Goal: Task Accomplishment & Management: Manage account settings

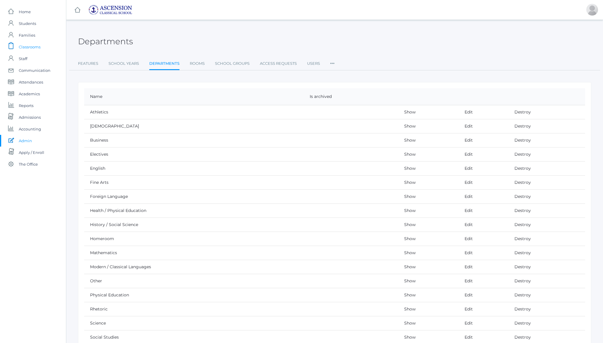
click at [30, 47] on span "Classrooms" at bounding box center [30, 47] width 22 height 12
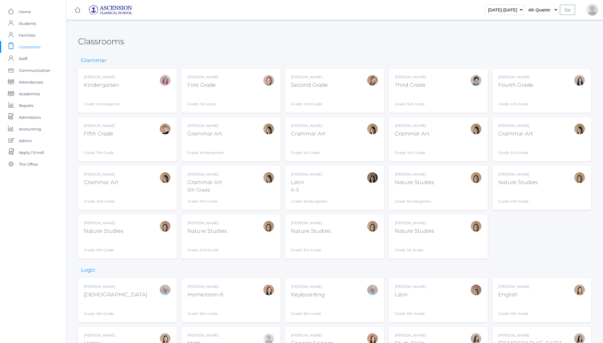
click at [508, 10] on select "2022-2023 2023-2024 2024-2025" at bounding box center [504, 10] width 39 height 10
click at [545, 9] on select "1st Quarter 2nd Quarter 3rd Quarter 4th Quarter" at bounding box center [542, 10] width 33 height 10
click at [139, 100] on div "Daphne Mijalis Kindergarten Grade: Kindergarten *KIND" at bounding box center [127, 91] width 87 height 32
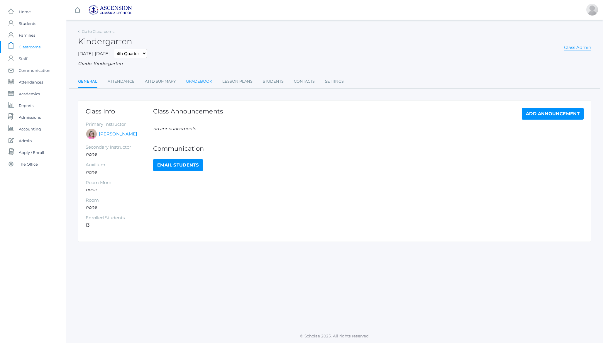
click at [194, 80] on link "Gradebook" at bounding box center [199, 82] width 26 height 12
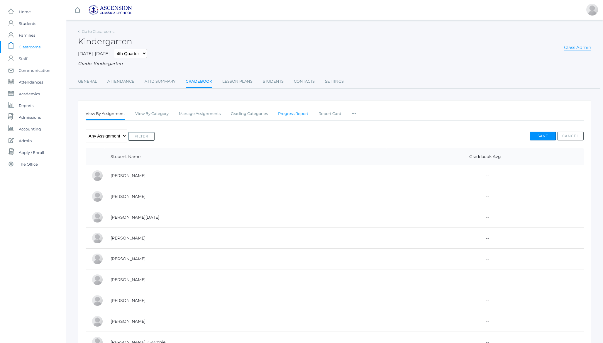
click at [288, 112] on link "Progress Report" at bounding box center [293, 114] width 30 height 12
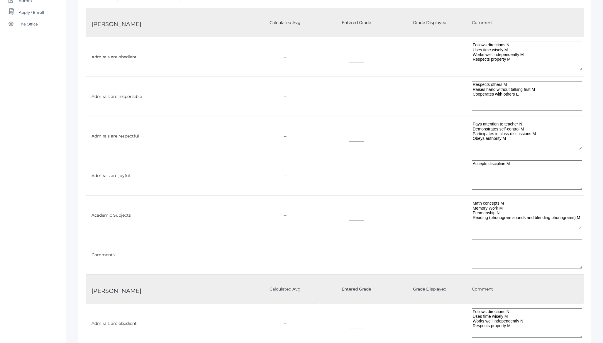
scroll to position [141, 0]
click at [112, 56] on td "Admirals are obedient" at bounding box center [166, 57] width 161 height 40
copy tr "Admirals are obedient"
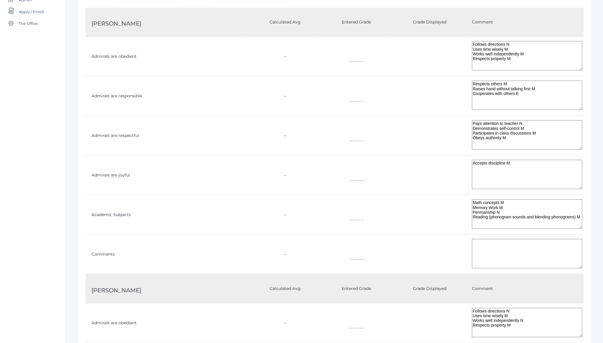
click at [126, 92] on td "Admirals are responsible" at bounding box center [166, 96] width 161 height 40
click at [123, 96] on td "Admirals are responsible" at bounding box center [166, 96] width 161 height 40
copy td "responsible"
click at [123, 96] on td "Admirals are responsible" at bounding box center [166, 96] width 161 height 40
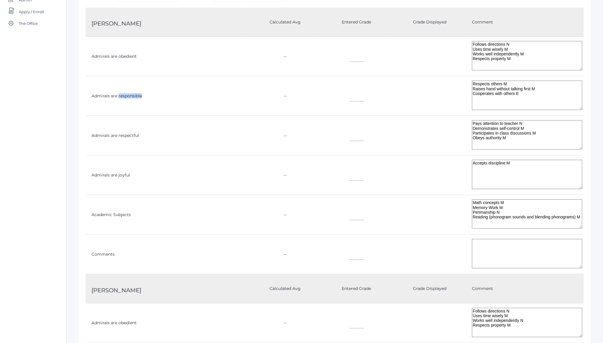
click at [123, 96] on td "Admirals are responsible" at bounding box center [166, 96] width 161 height 40
click at [96, 136] on td "Admirals are respectful" at bounding box center [166, 136] width 161 height 40
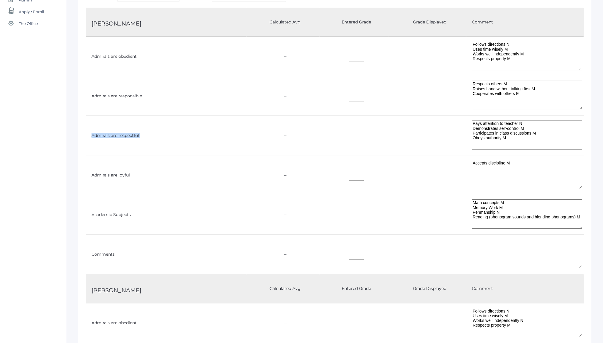
copy tr "Admirals are respectful"
click at [102, 176] on td "Admirals are joyful" at bounding box center [166, 176] width 161 height 40
copy tr "Admirals are joyful"
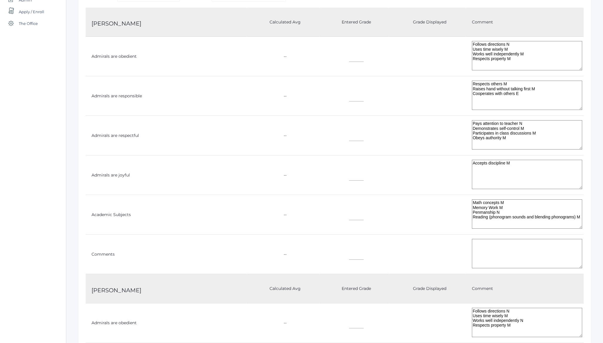
click at [99, 212] on td "Academic Subjects" at bounding box center [166, 215] width 161 height 40
copy tr "Academic Subjects"
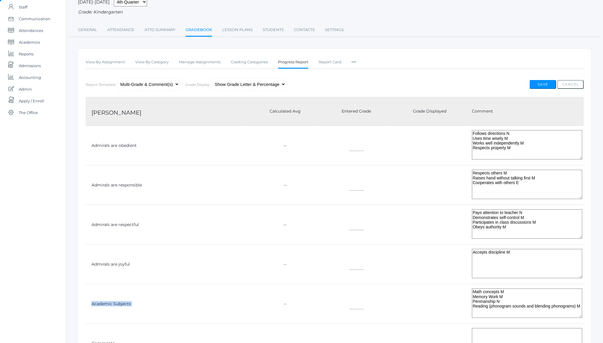
scroll to position [0, 0]
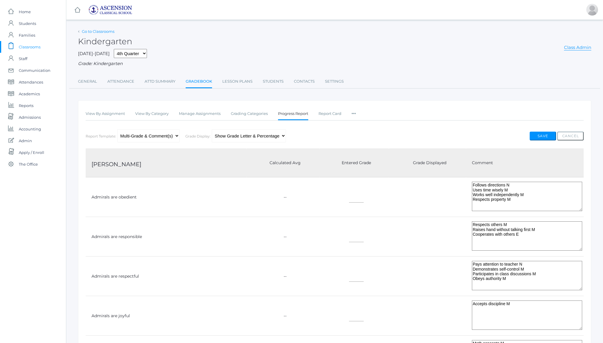
click at [102, 31] on link "Go to Classrooms" at bounding box center [98, 31] width 33 height 5
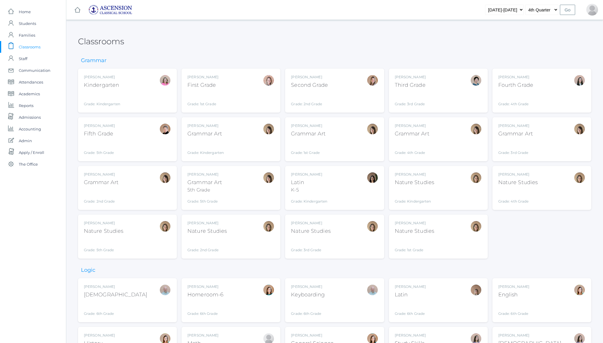
click at [133, 95] on div "Daphne Mijalis Kindergarten Grade: Kindergarten *KIND" at bounding box center [127, 91] width 87 height 32
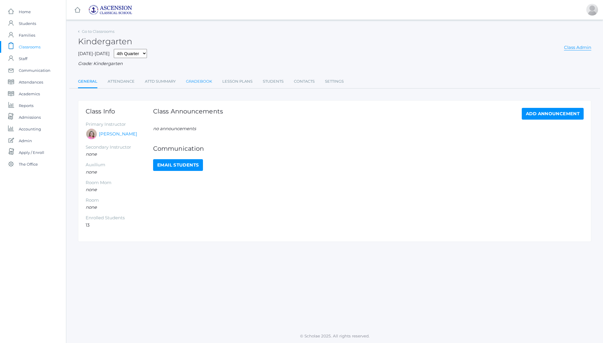
click at [195, 85] on link "Gradebook" at bounding box center [199, 82] width 26 height 12
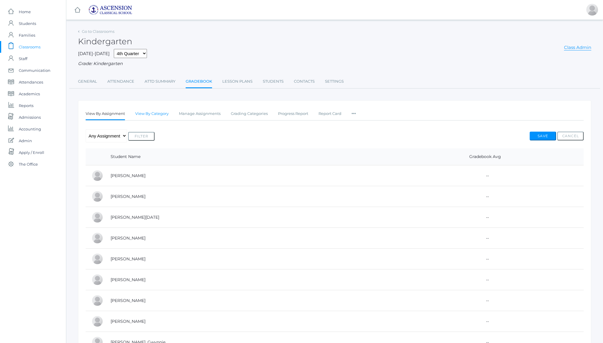
click at [162, 115] on link "View By Category" at bounding box center [151, 114] width 33 height 12
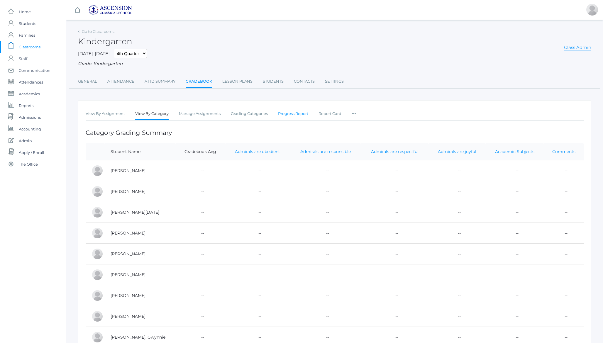
click at [295, 110] on link "Progress Report" at bounding box center [293, 114] width 30 height 12
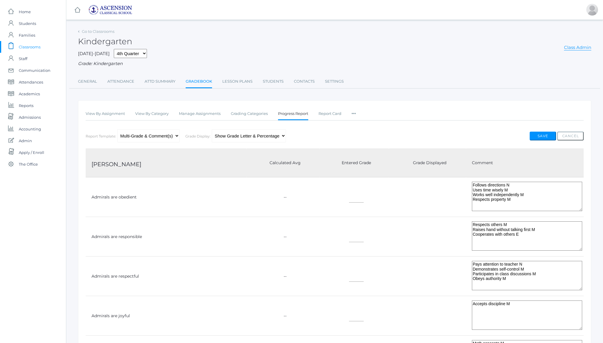
click at [522, 188] on textarea "Follows directions N Uses time wisely M Works well independently M Respects pro…" at bounding box center [527, 196] width 110 height 29
click at [524, 184] on textarea "Follows directions N Uses time wisely M Works well independently M Respects pro…" at bounding box center [527, 196] width 110 height 29
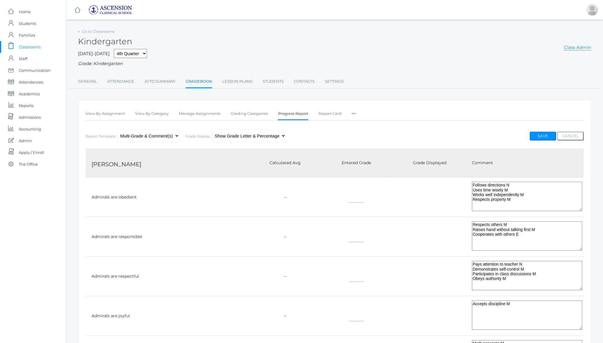
drag, startPoint x: 524, startPoint y: 184, endPoint x: 527, endPoint y: 199, distance: 15.2
click at [527, 199] on textarea "Follows directions N Uses time wisely M Works well independently M Respects pro…" at bounding box center [527, 196] width 110 height 29
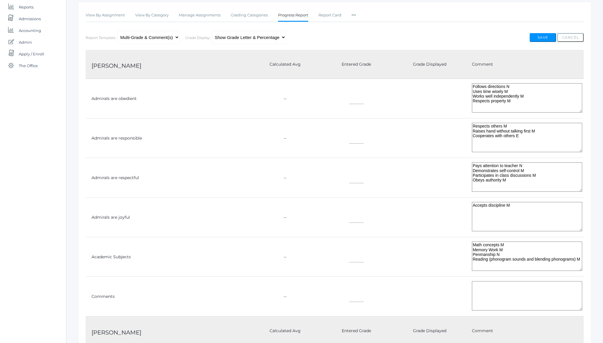
scroll to position [99, 0]
click at [519, 130] on textarea "Respects others M Raises hand without talking first M Cooperates with others E" at bounding box center [527, 137] width 110 height 29
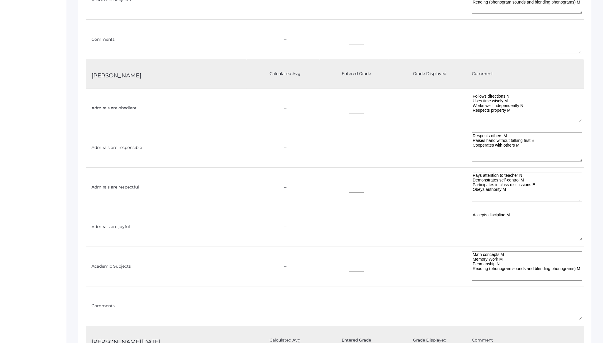
scroll to position [357, 0]
click at [513, 136] on textarea "Respects others M Raises hand without talking first E Cooperates with others M" at bounding box center [527, 146] width 110 height 29
click at [500, 176] on textarea "Pays attention to teacher N Demonstrates self-control M Participates in class d…" at bounding box center [527, 185] width 110 height 29
click at [495, 215] on textarea "Accepts discipline M" at bounding box center [527, 225] width 110 height 29
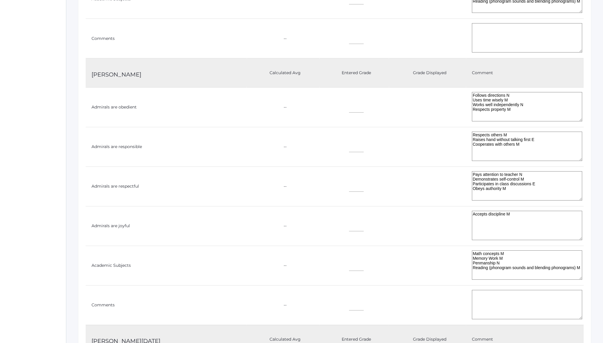
click at [495, 215] on textarea "Accepts discipline M" at bounding box center [527, 225] width 110 height 29
click at [490, 251] on textarea "Math concepts M Memory Work M Penmanship N Reading (phonogram sounds and blendi…" at bounding box center [527, 265] width 110 height 29
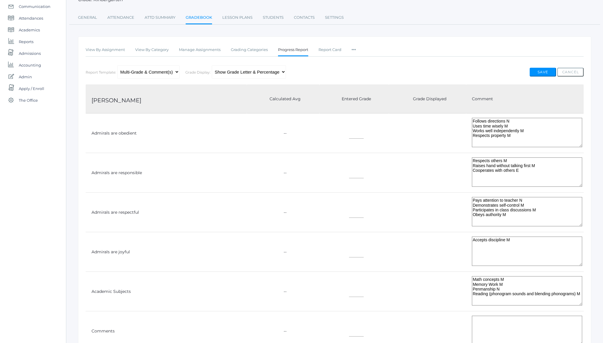
scroll to position [0, 0]
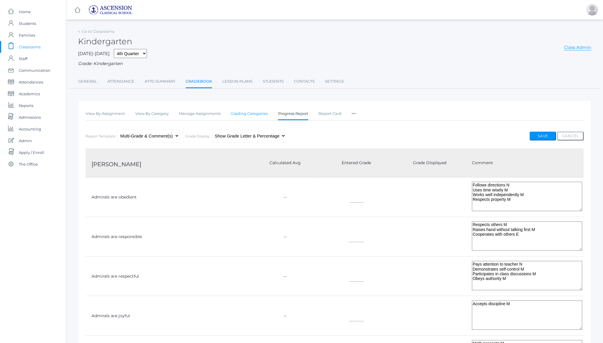
click at [250, 115] on link "Grading Categories" at bounding box center [249, 114] width 37 height 12
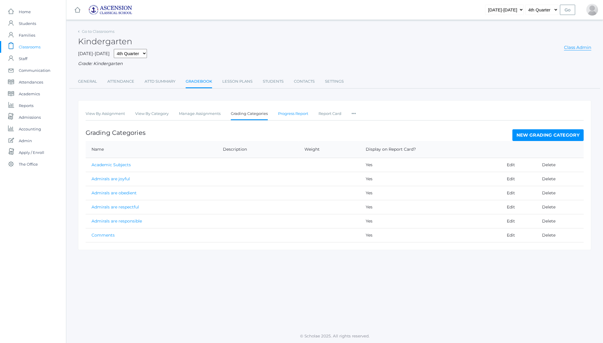
click at [298, 112] on link "Progress Report" at bounding box center [293, 114] width 30 height 12
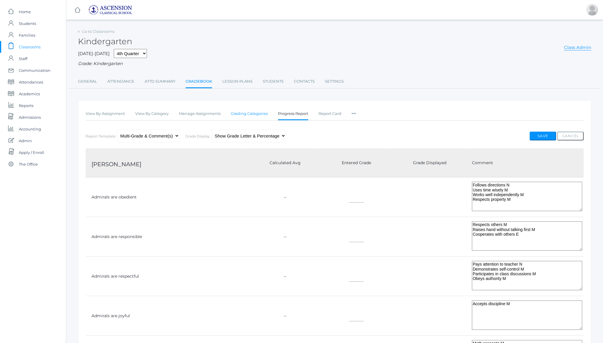
click at [244, 112] on link "Grading Categories" at bounding box center [249, 114] width 37 height 12
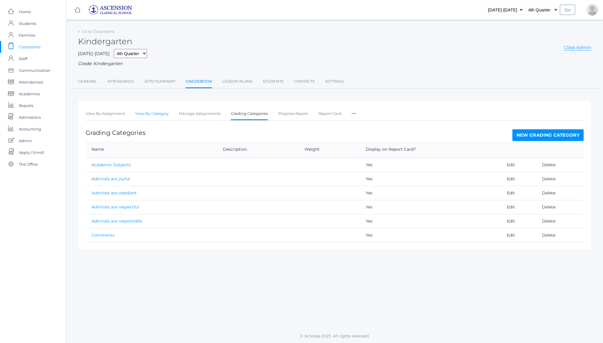
click at [148, 114] on link "View By Category" at bounding box center [151, 114] width 33 height 12
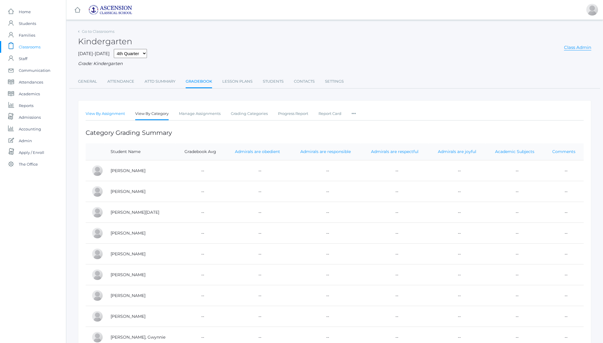
click at [112, 113] on link "View By Assignment" at bounding box center [105, 114] width 39 height 12
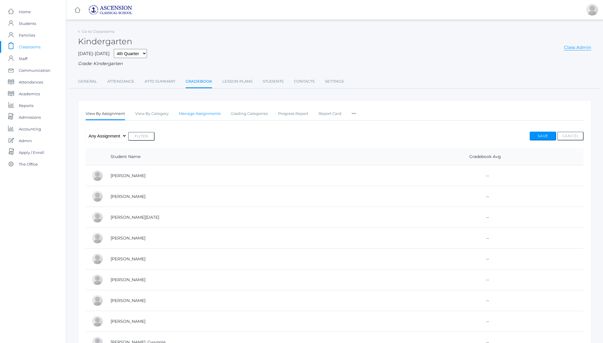
click at [217, 116] on link "Manage Assignments" at bounding box center [200, 114] width 42 height 12
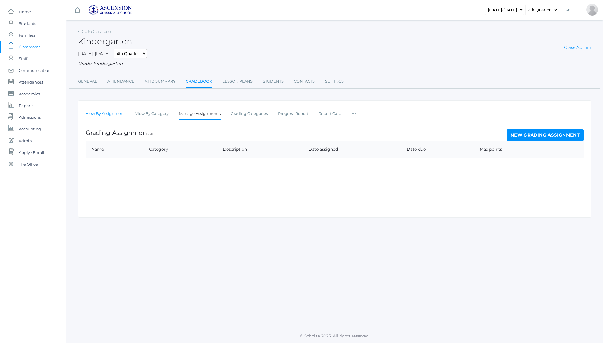
click at [117, 113] on link "View By Assignment" at bounding box center [105, 114] width 39 height 12
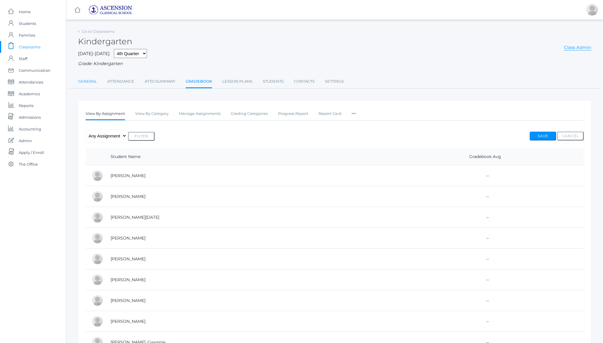
click at [87, 82] on link "General" at bounding box center [87, 82] width 19 height 12
